Goal: Obtain resource: Obtain resource

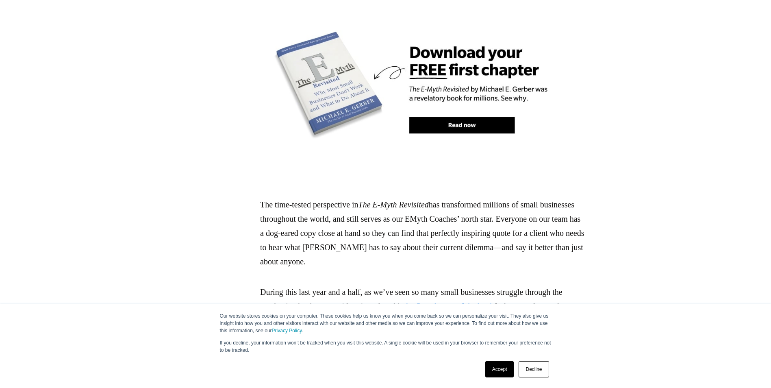
scroll to position [610, 0]
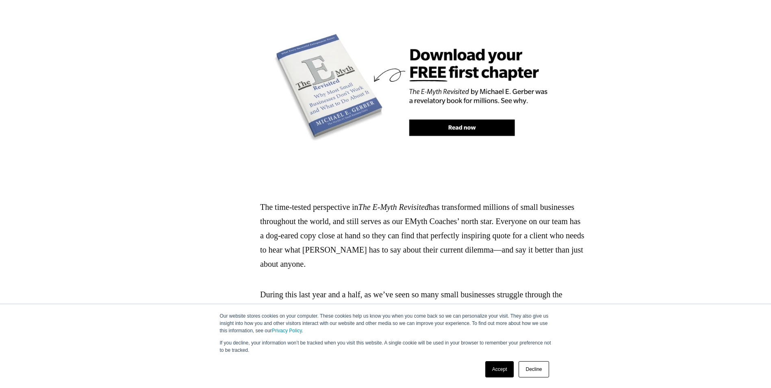
click at [505, 102] on img at bounding box center [422, 89] width 325 height 187
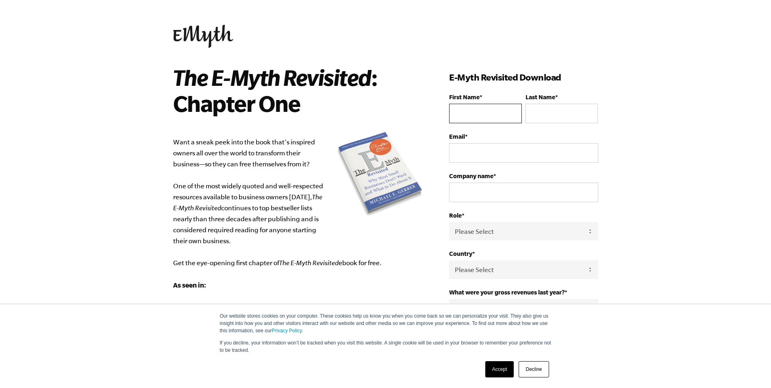
click at [500, 117] on input "First Name *" at bounding box center [485, 114] width 72 height 20
type input "Lethukuthula"
click at [564, 110] on input "Last Name *" at bounding box center [561, 114] width 72 height 20
type input "Cele"
click at [480, 153] on input "Email *" at bounding box center [523, 153] width 149 height 20
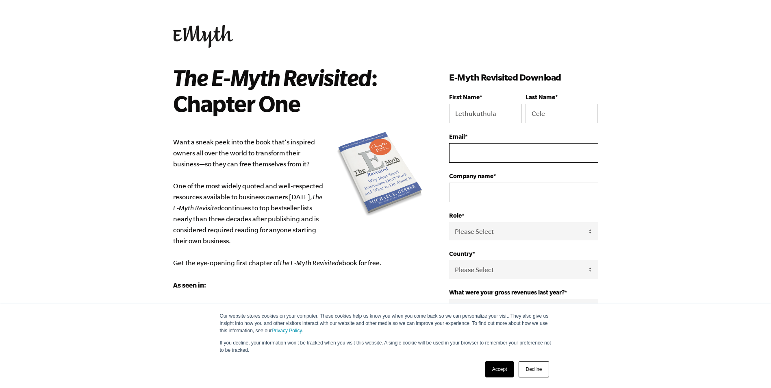
type input "g22c5696@campus.ru.ac.za"
select select "South Africa"
click at [499, 197] on input "Company name *" at bounding box center [523, 192] width 149 height 20
type input "VetPharm Africa"
click at [416, 236] on p "Want a sneak peek into the book that’s inspired owners all over the world to tr…" at bounding box center [299, 214] width 252 height 154
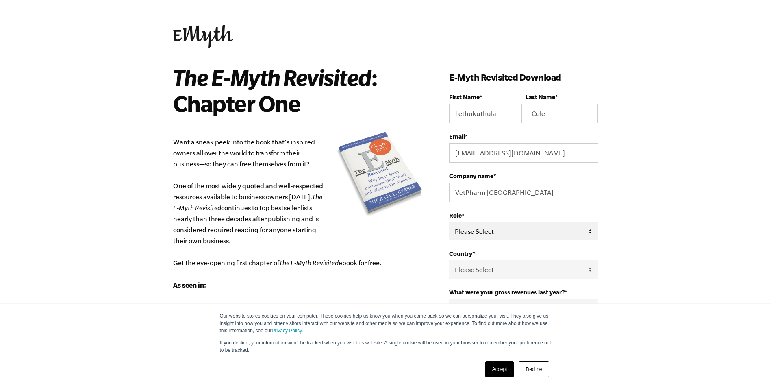
click at [589, 228] on select "Please Select Owner Partner / Co-Owner Executive Employee / Other" at bounding box center [523, 231] width 149 height 18
select select "Owner"
click at [449, 222] on select "Please Select Owner Partner / Co-Owner Executive Employee / Other" at bounding box center [523, 231] width 149 height 18
click at [431, 254] on div "The E-Myth Revisited : Chapter One Want a sneak peek into the book that’s inspi…" at bounding box center [311, 279] width 276 height 430
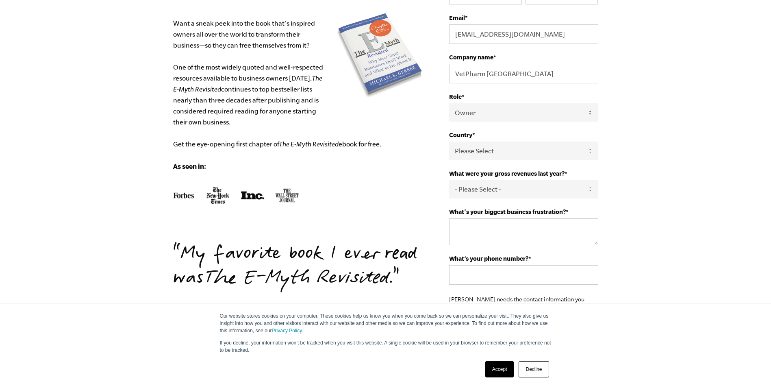
scroll to position [122, 0]
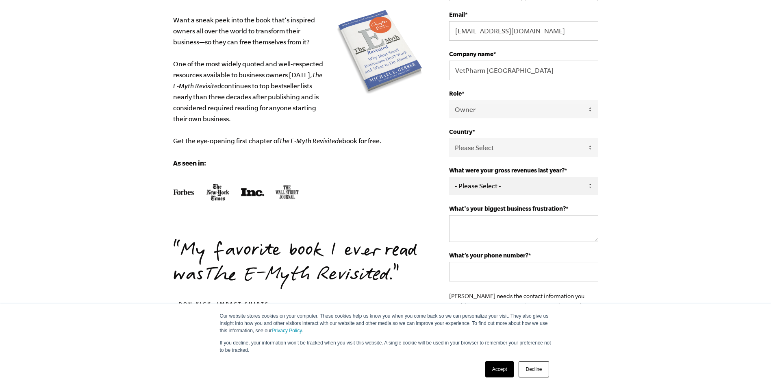
click at [488, 185] on select "- Please Select - 0-75K 76-150K 151-275K 276-500K 501-750K 751-1M 1-2.5M 2.5-5M…" at bounding box center [523, 186] width 149 height 18
click at [393, 185] on p at bounding box center [299, 193] width 252 height 20
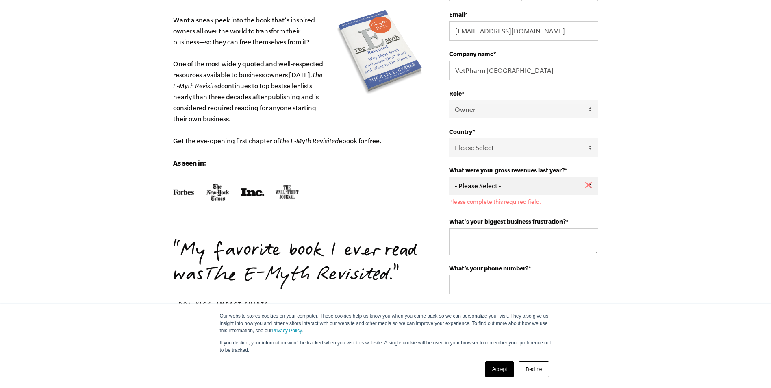
click at [511, 185] on select "- Please Select - 0-75K 76-150K 151-275K 276-500K 501-750K 751-1M 1-2.5M 2.5-5M…" at bounding box center [523, 186] width 149 height 18
select select "0-75K"
click at [449, 177] on select "- Please Select - 0-75K 76-150K 151-275K 276-500K 501-750K 751-1M 1-2.5M 2.5-5M…" at bounding box center [523, 186] width 149 height 18
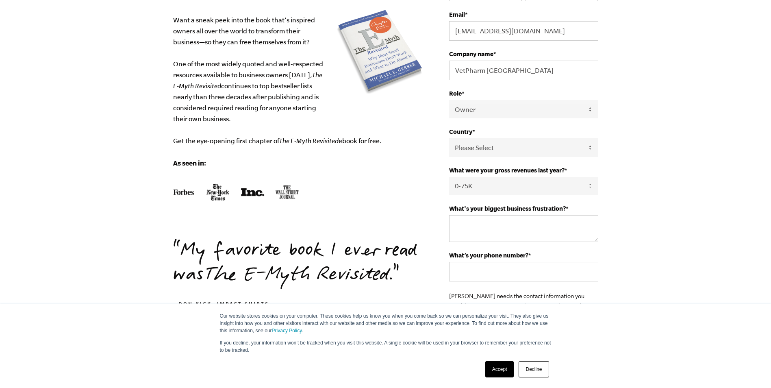
click at [426, 198] on div "The E-Myth Revisited : Chapter One Want a sneak peek into the book that’s inspi…" at bounding box center [311, 157] width 276 height 430
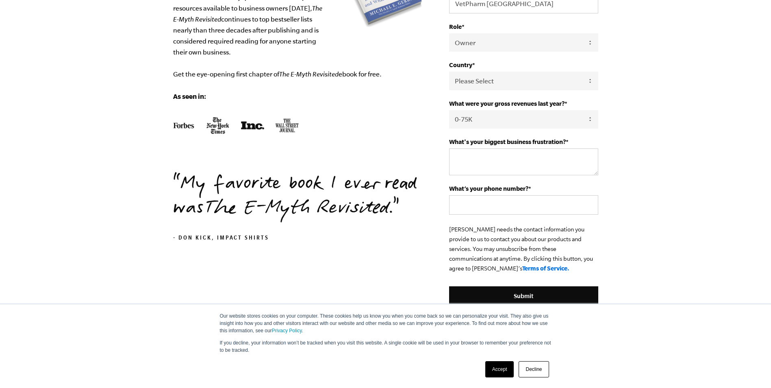
scroll to position [203, 0]
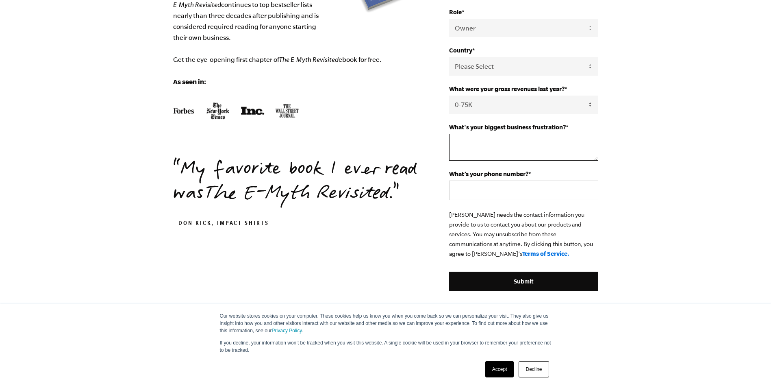
click at [507, 152] on textarea "What's your biggest business frustration? *" at bounding box center [523, 147] width 149 height 27
type textarea "To Become one of the best distribution Companies in Africa that supply Vet Phar…"
click at [468, 182] on input "What’s your phone number? *" at bounding box center [523, 190] width 149 height 20
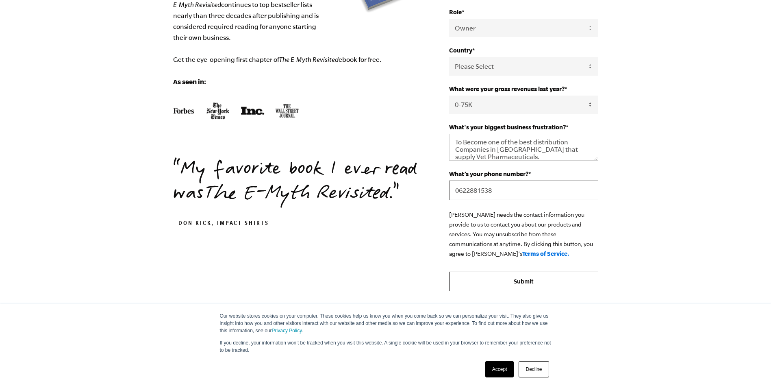
type input "0622881538"
click at [522, 278] on input "Submit" at bounding box center [523, 281] width 149 height 20
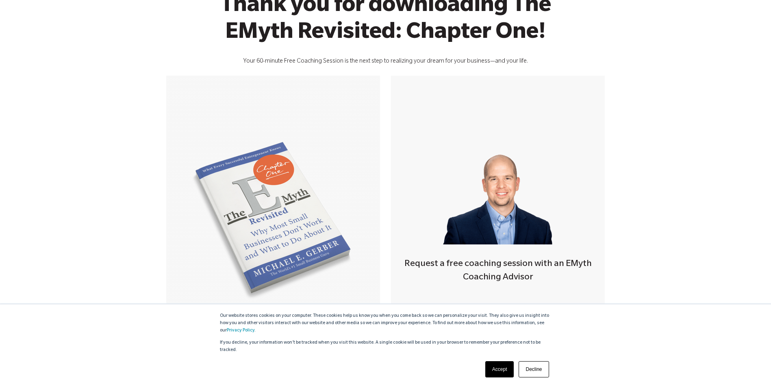
scroll to position [74, 0]
